Goal: Task Accomplishment & Management: Complete application form

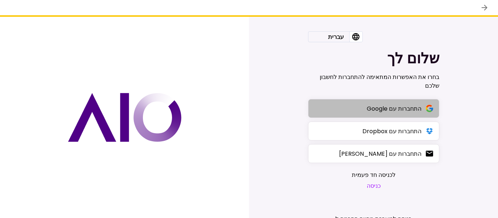
click at [366, 107] on div "התחברות עם Google" at bounding box center [393, 108] width 55 height 9
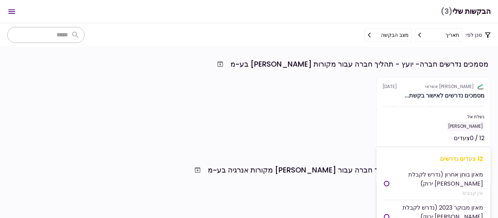
scroll to position [73, 0]
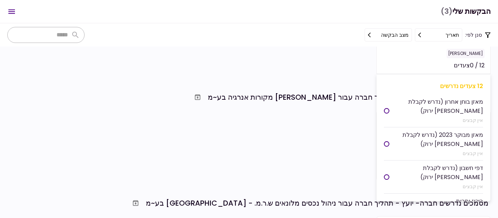
click at [463, 57] on div "[PERSON_NAME]" at bounding box center [433, 53] width 102 height 9
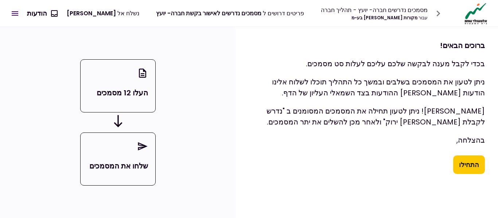
click at [468, 167] on button "התחילו" at bounding box center [469, 165] width 32 height 19
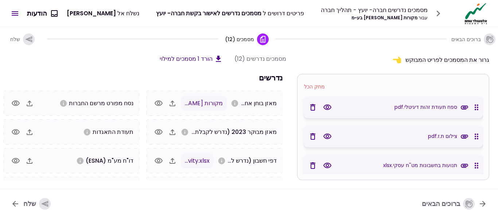
scroll to position [79, 0]
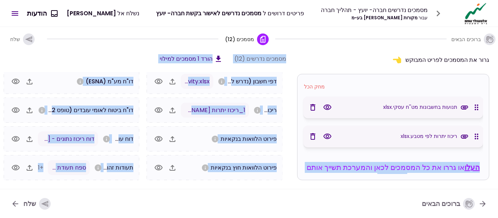
drag, startPoint x: 417, startPoint y: 102, endPoint x: 316, endPoint y: 122, distance: 102.7
click at [396, 113] on div "תנועות בחשבונות מט''ח עסקי.xlsx" at bounding box center [432, 107] width 99 height 12
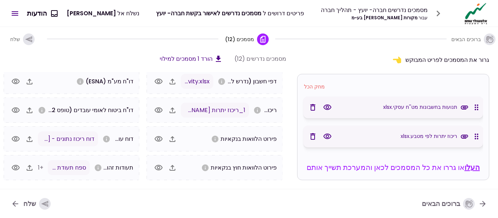
click at [228, 192] on nav "ברוכים הבאים שלח" at bounding box center [249, 204] width 498 height 30
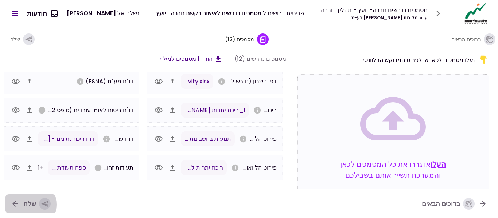
click at [24, 205] on div "שלח" at bounding box center [36, 204] width 27 height 12
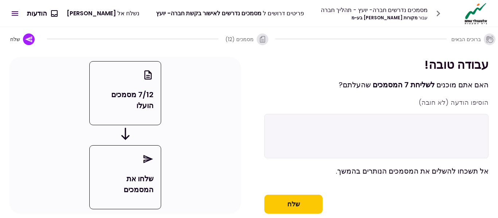
click at [284, 214] on button "שלח" at bounding box center [293, 204] width 58 height 19
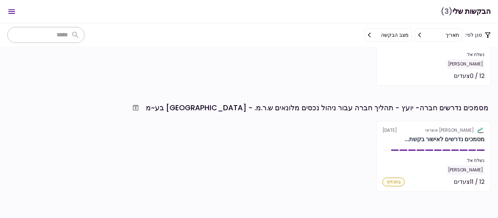
scroll to position [168, 0]
click at [138, 110] on icon "העבר לארכיון" at bounding box center [135, 107] width 5 height 5
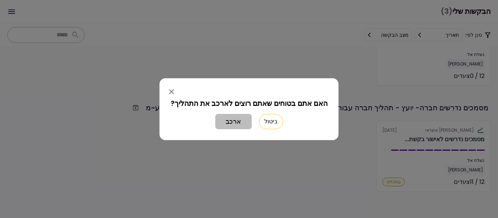
click at [224, 122] on button "ארכב" at bounding box center [233, 121] width 36 height 15
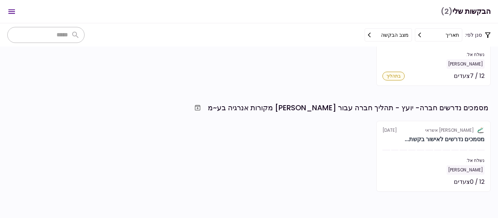
scroll to position [0, 0]
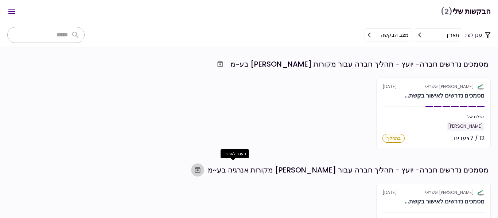
click at [200, 170] on icon "העבר לארכיון" at bounding box center [197, 170] width 5 height 5
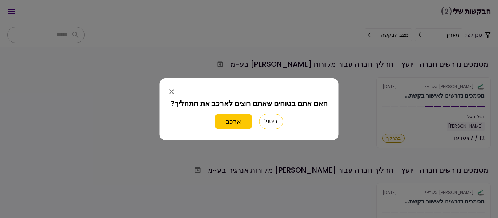
click at [233, 125] on button "ארכב" at bounding box center [233, 121] width 36 height 15
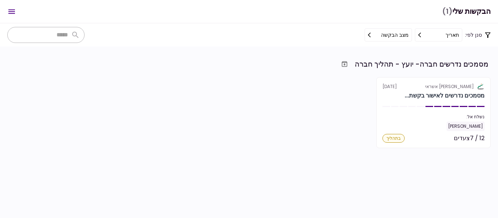
click at [258, 142] on div "אלטשולר שחם אשראי [DATE] מסמכים נדרשים לאישור בקשת... נשלח אל: [PERSON_NAME] 12…" at bounding box center [248, 112] width 483 height 71
click at [401, 63] on div "מסמכים נדרשים חברה- יועץ - תהליך חברה" at bounding box center [421, 64] width 134 height 11
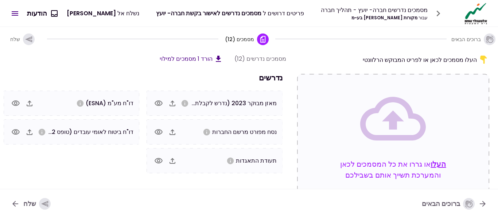
scroll to position [133, 0]
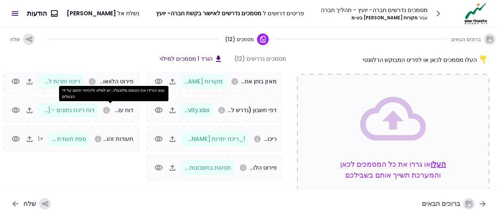
click at [109, 111] on icon "אנא הורידו את הטופס מלמעלה. יש למלא ולהחזיר חתום על ידי הבעלים" at bounding box center [106, 110] width 7 height 7
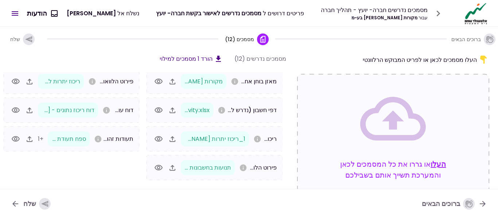
scroll to position [0, 0]
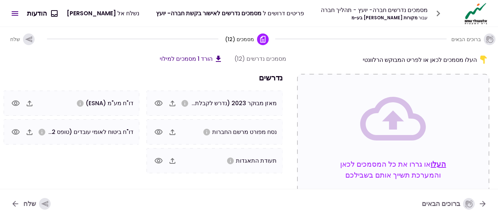
click at [188, 58] on button "הורד 1 מסמכים למילוי" at bounding box center [191, 58] width 63 height 9
drag, startPoint x: 254, startPoint y: 209, endPoint x: 120, endPoint y: 17, distance: 234.1
click at [254, 209] on nav "ברוכים הבאים שלח" at bounding box center [249, 204] width 498 height 30
